Goal: Use online tool/utility: Utilize a website feature to perform a specific function

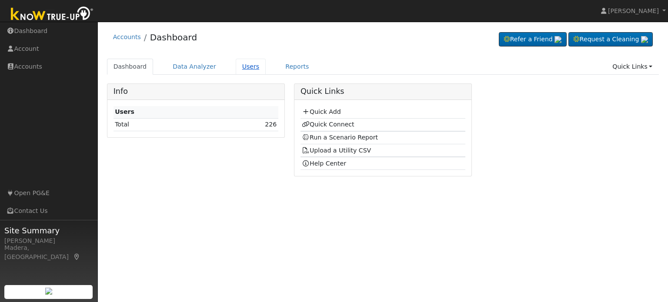
click at [242, 65] on link "Users" at bounding box center [251, 67] width 30 height 16
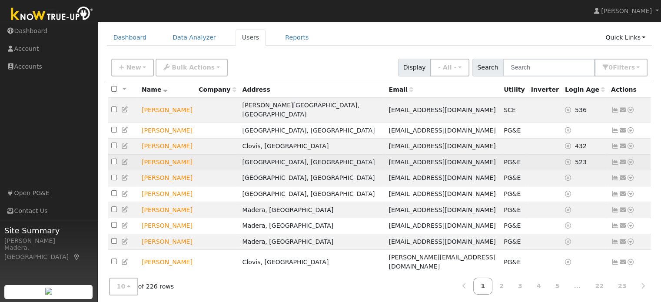
scroll to position [31, 0]
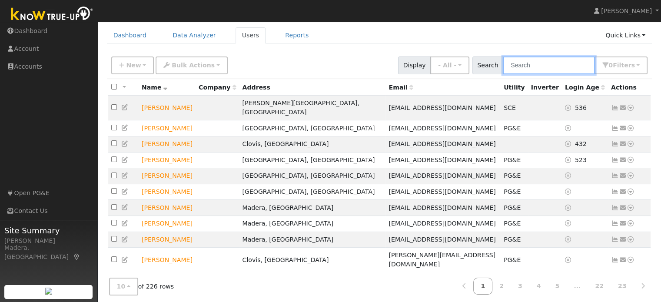
click at [535, 66] on input "text" at bounding box center [549, 65] width 92 height 18
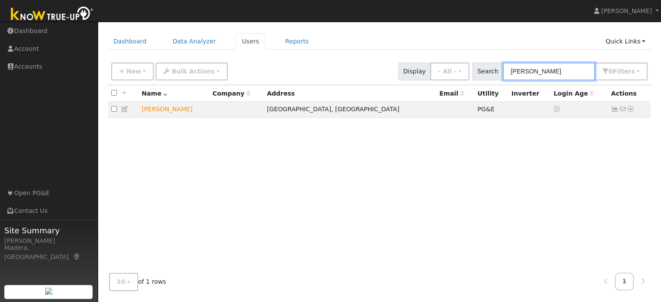
scroll to position [24, 0]
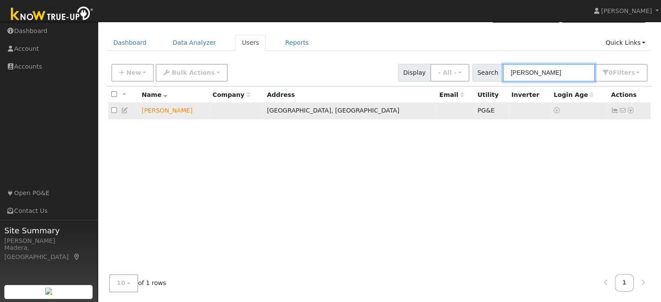
type input "andrew"
click at [628, 111] on icon at bounding box center [631, 110] width 8 height 6
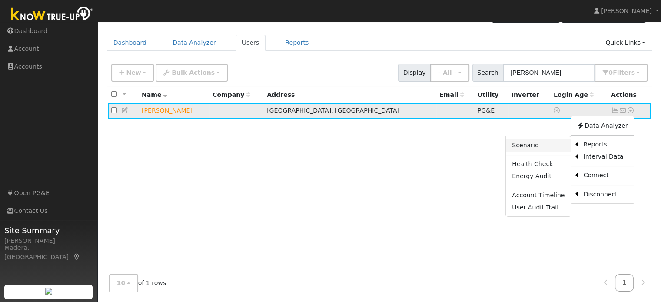
click at [555, 144] on link "Scenario" at bounding box center [538, 146] width 65 height 12
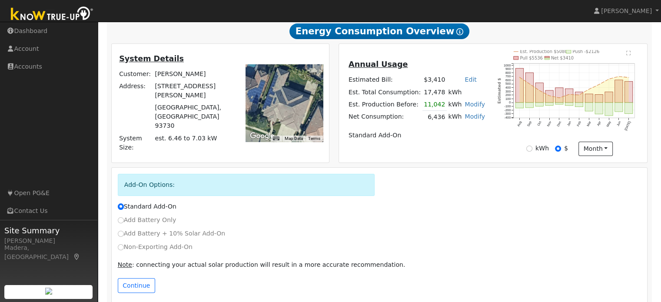
scroll to position [167, 0]
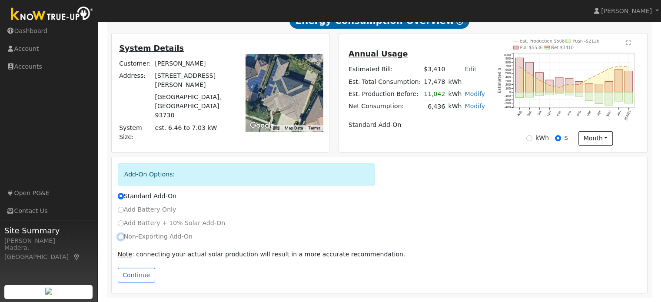
click at [123, 238] on input "Non-Exporting Add-On" at bounding box center [121, 237] width 6 height 6
radio input "true"
radio input "false"
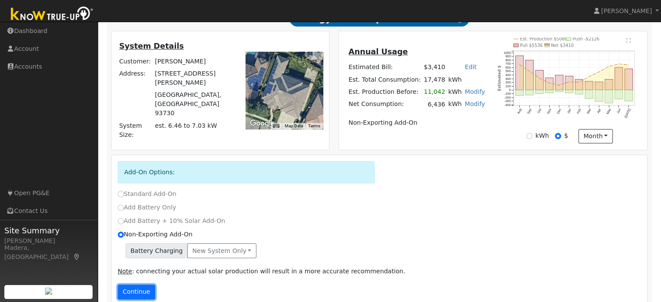
click at [135, 294] on button "Continue" at bounding box center [136, 292] width 37 height 15
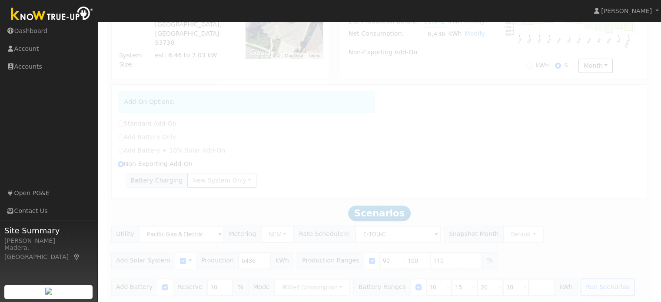
scroll to position [243, 0]
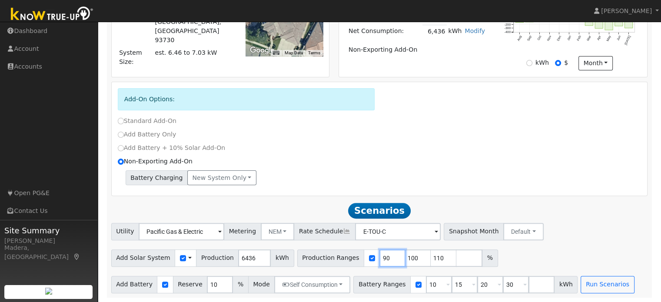
click at [379, 259] on input "90" at bounding box center [392, 257] width 26 height 17
type input "100"
type input "110"
type input "1"
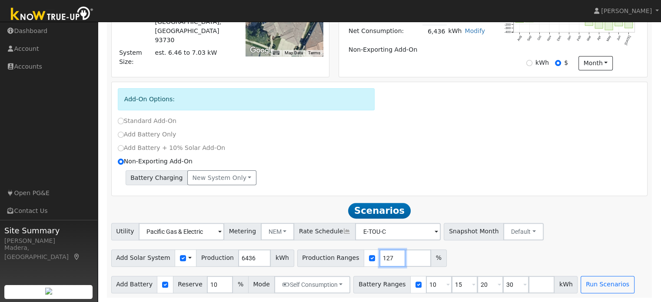
type input "127"
click at [405, 259] on input "number" at bounding box center [418, 257] width 26 height 17
type input "118"
type input "127"
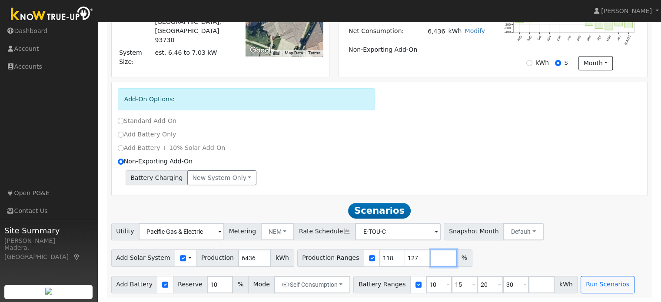
click at [431, 260] on input "number" at bounding box center [444, 257] width 26 height 17
type input "109"
type input "118"
type input "127"
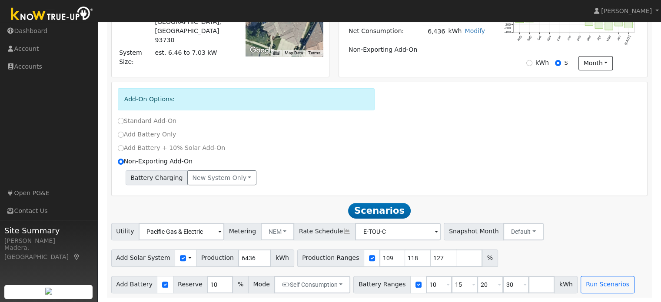
click at [477, 193] on div "Add-On Options: Standard Add-On Add Battery Only Add Battery + 10% Solar Add-On…" at bounding box center [380, 139] width 536 height 114
click at [426, 285] on input "10" at bounding box center [439, 284] width 26 height 17
type input "1"
type input "20"
type input "30"
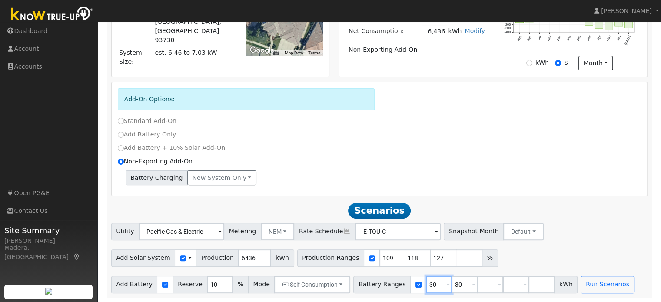
type input "3"
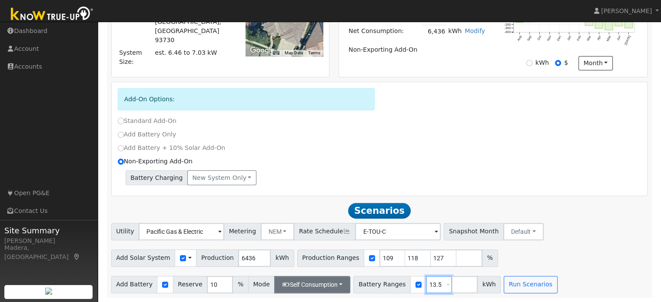
type input "13.5"
click at [330, 287] on button "Self Consumption" at bounding box center [312, 284] width 76 height 17
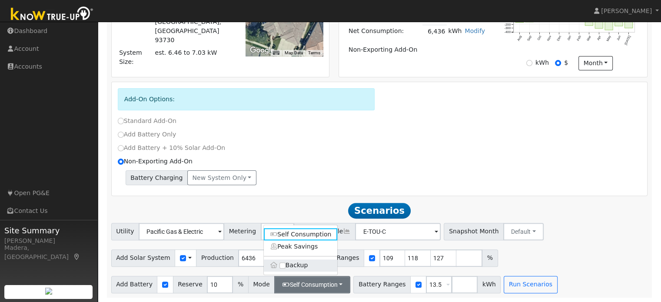
click at [279, 268] on label "Backup" at bounding box center [301, 265] width 74 height 12
click at [279, 268] on input "Backup" at bounding box center [282, 265] width 6 height 6
type input "20"
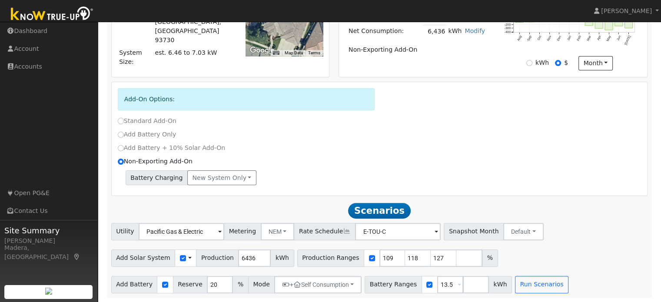
click at [310, 198] on div "Scenario Report Powered by Know True-Up ® Energy Consumption Overview Show Help…" at bounding box center [379, 92] width 545 height 412
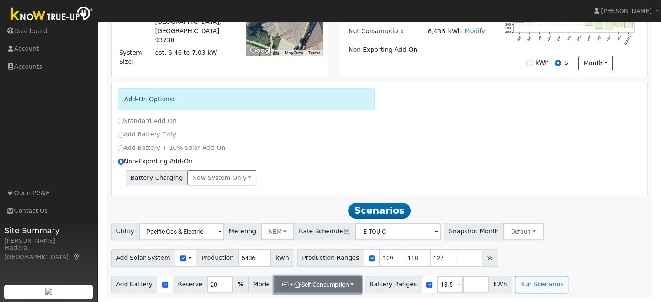
click at [339, 282] on button "+ Self Consumption" at bounding box center [317, 284] width 87 height 17
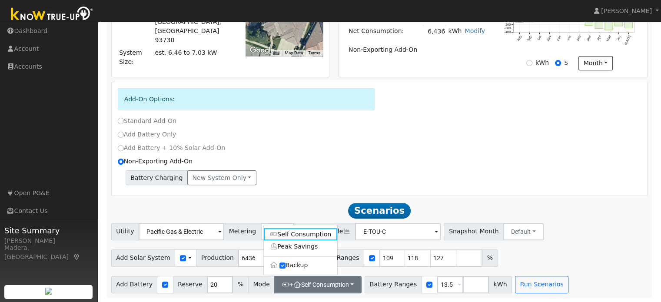
click at [337, 163] on div "Non-Exporting Add-On" at bounding box center [379, 161] width 533 height 9
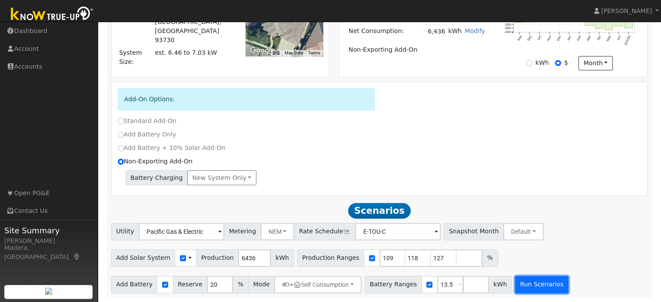
click at [533, 281] on button "Run Scenarios" at bounding box center [541, 284] width 53 height 17
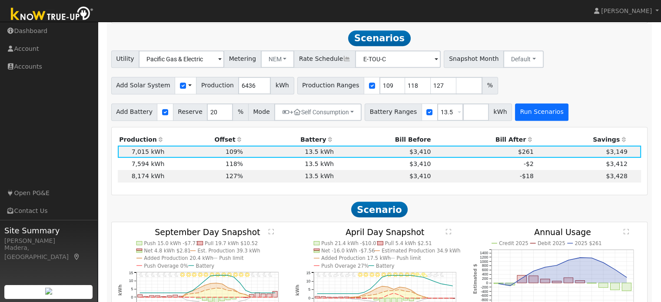
scroll to position [419, 0]
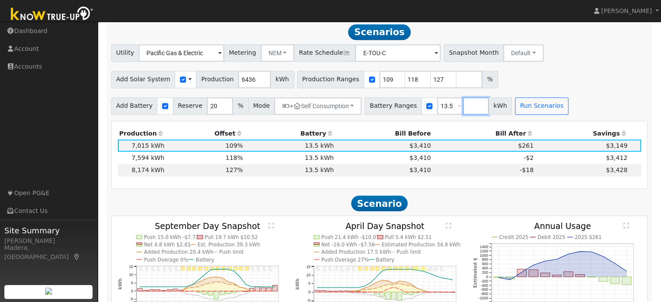
click at [463, 107] on input "number" at bounding box center [476, 105] width 26 height 17
type input "10"
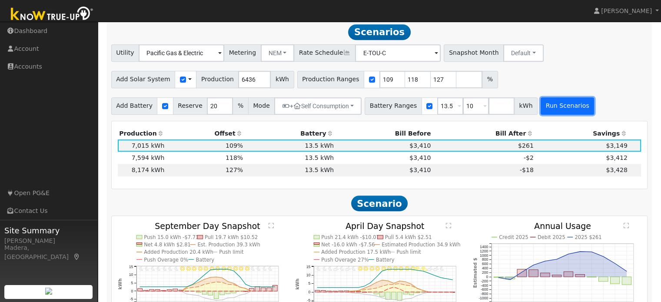
type input "10"
type input "13.5"
click at [555, 106] on button "Run Scenarios" at bounding box center [567, 105] width 53 height 17
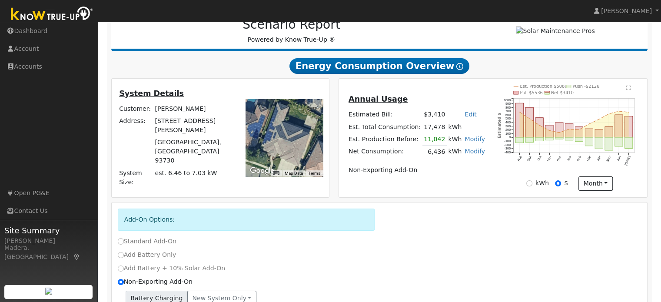
scroll to position [0, 0]
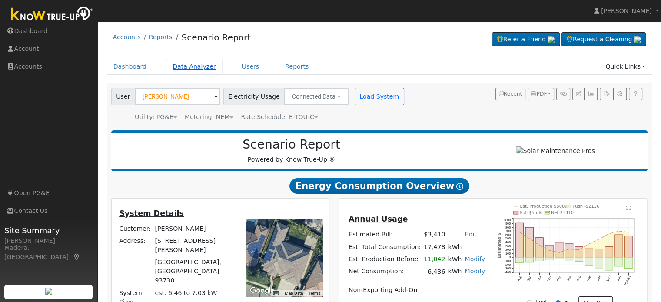
click at [195, 70] on link "Data Analyzer" at bounding box center [194, 67] width 56 height 16
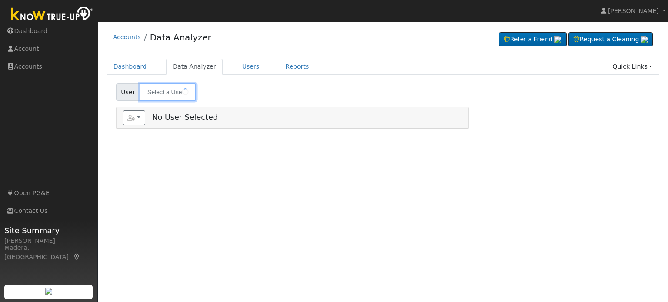
type input "[PERSON_NAME]"
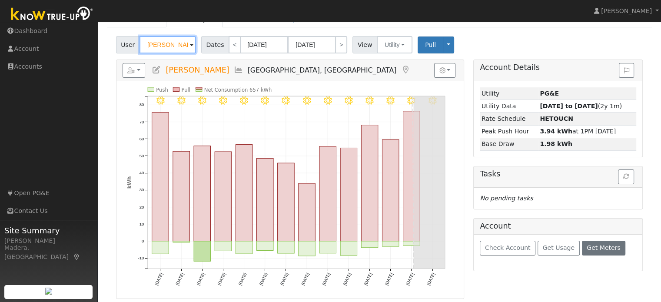
scroll to position [47, 0]
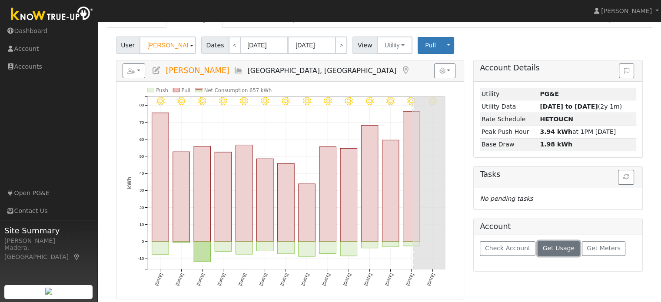
click at [555, 248] on span "Get Usage" at bounding box center [559, 248] width 32 height 7
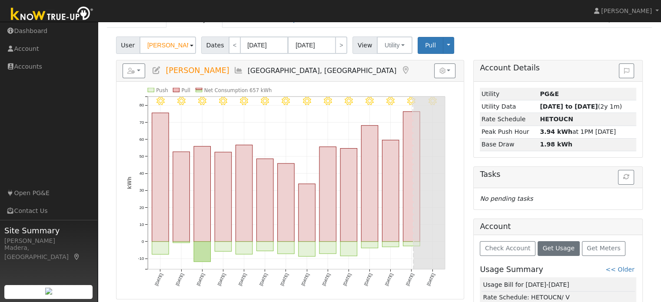
scroll to position [116, 0]
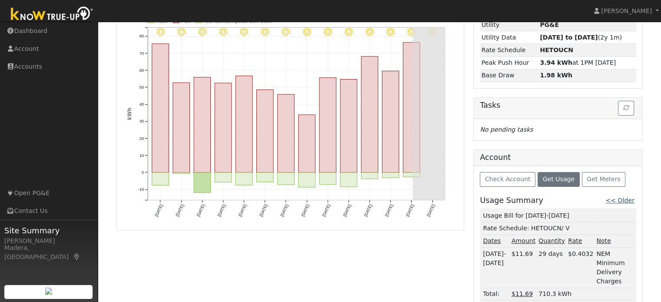
click at [628, 203] on link "<< Older" at bounding box center [619, 200] width 29 height 7
